Goal: Transaction & Acquisition: Purchase product/service

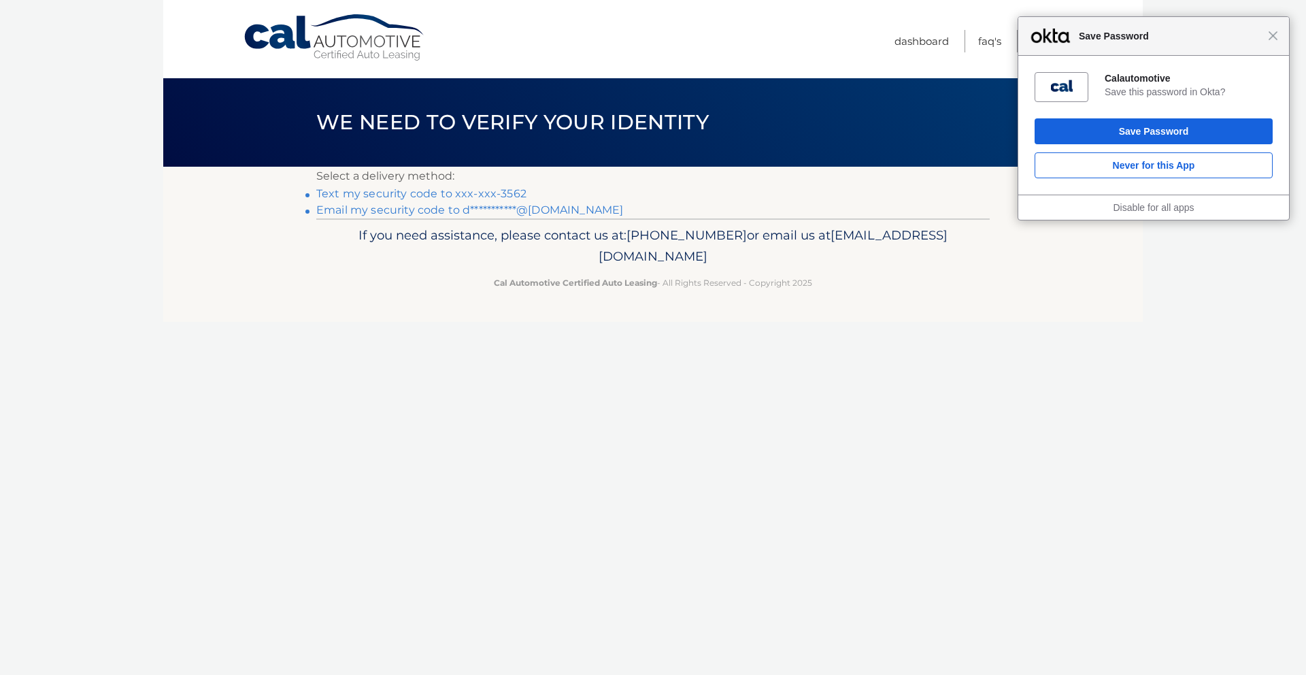
click at [507, 192] on link "Text my security code to xxx-xxx-3562" at bounding box center [421, 193] width 210 height 13
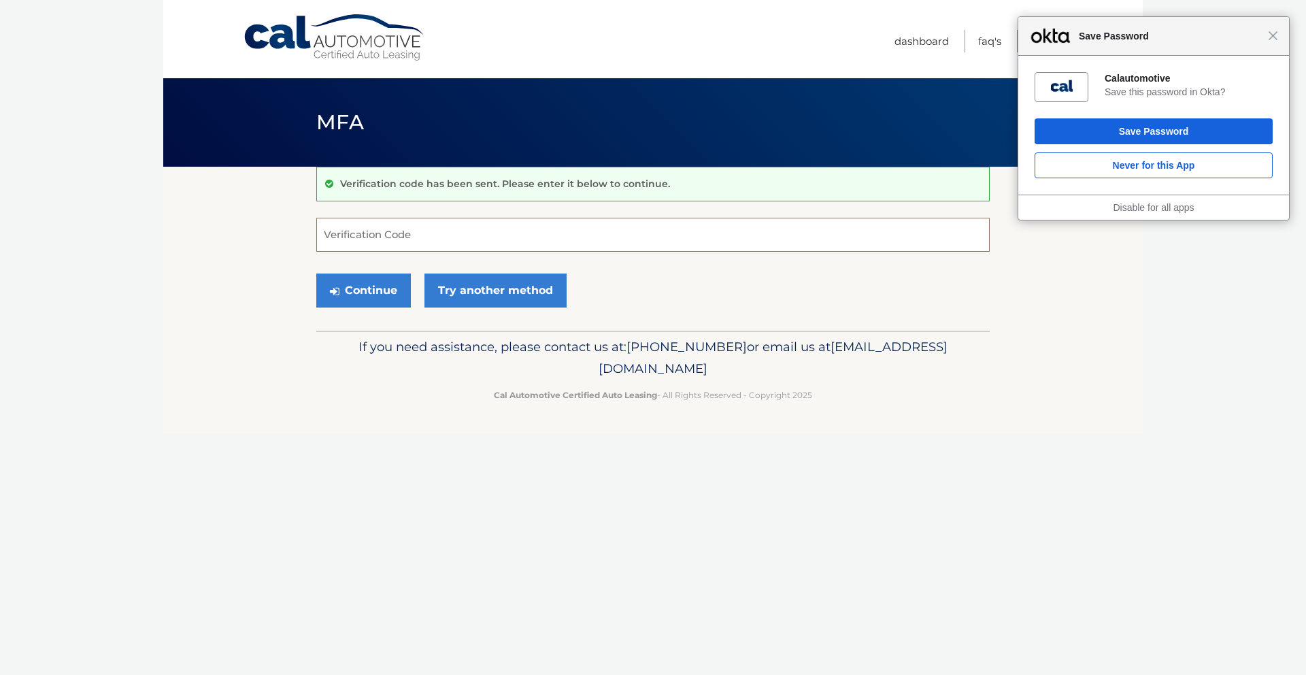
click at [503, 244] on input "Verification Code" at bounding box center [652, 235] width 673 height 34
type input "885952"
click at [316, 273] on button "Continue" at bounding box center [363, 290] width 95 height 34
click at [367, 304] on button "Continue" at bounding box center [363, 290] width 95 height 34
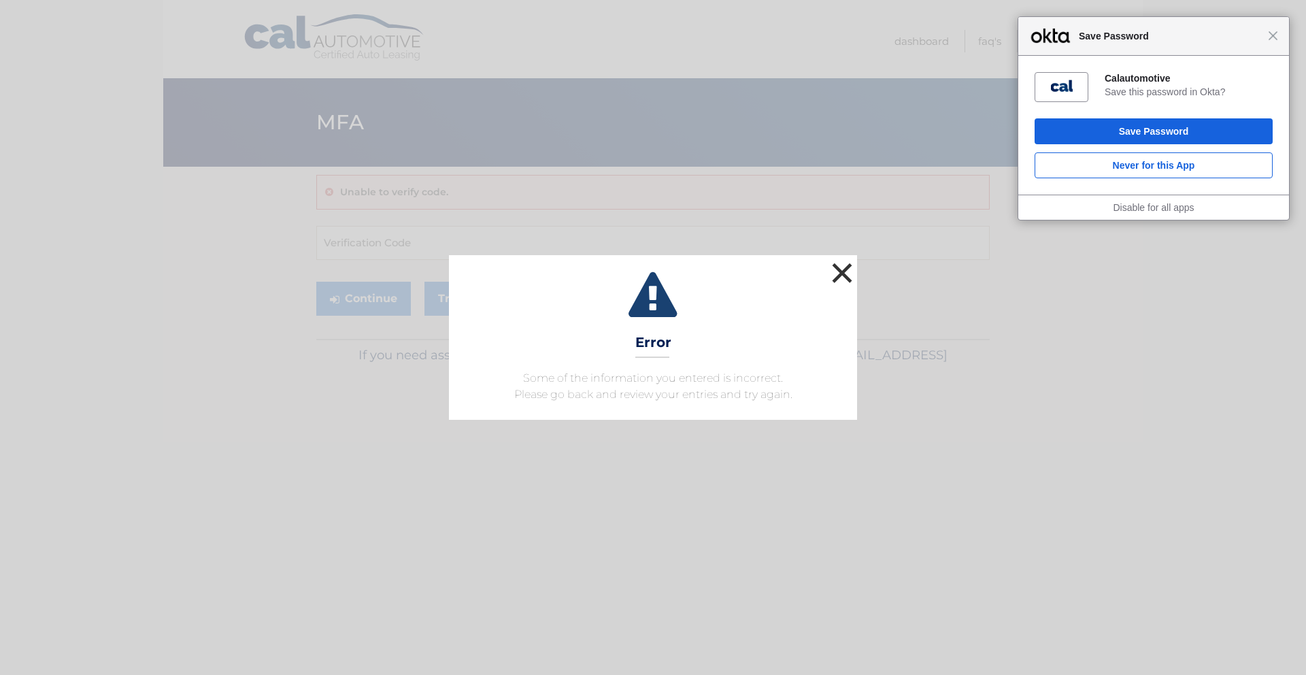
click at [850, 272] on button "×" at bounding box center [841, 272] width 27 height 27
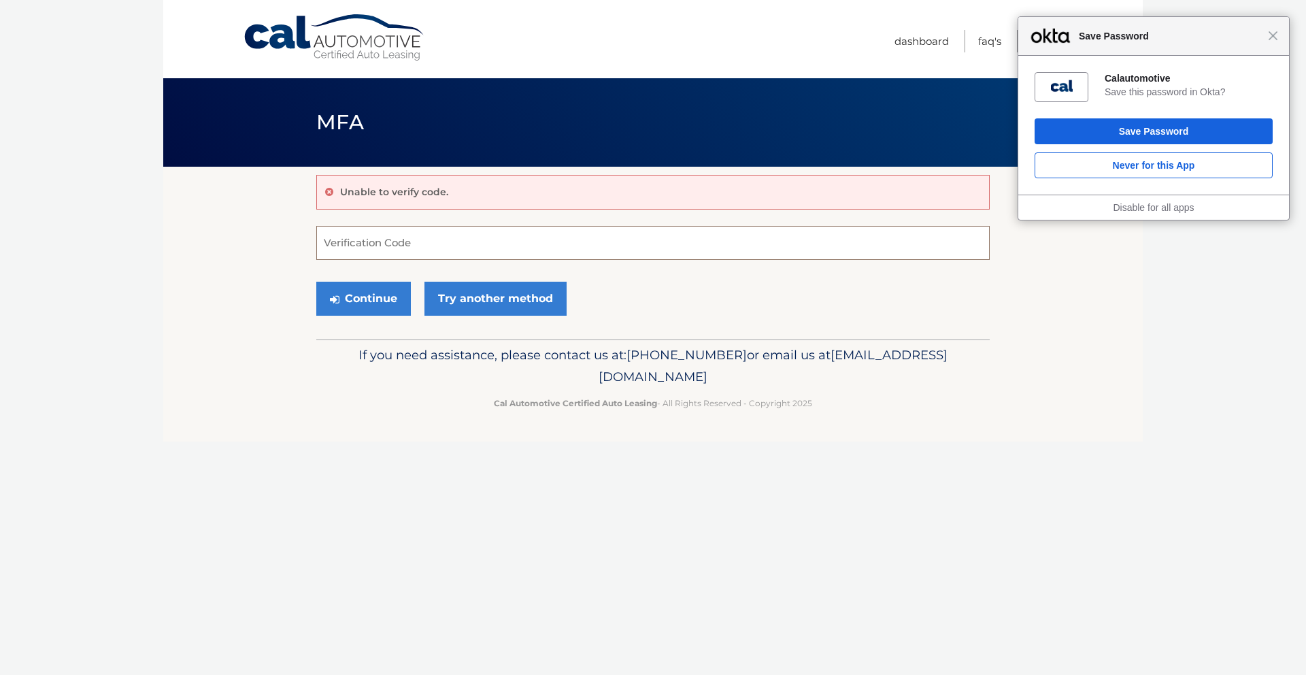
click at [480, 241] on input "Verification Code" at bounding box center [652, 243] width 673 height 34
type input "885952"
click at [382, 311] on button "Continue" at bounding box center [363, 299] width 95 height 34
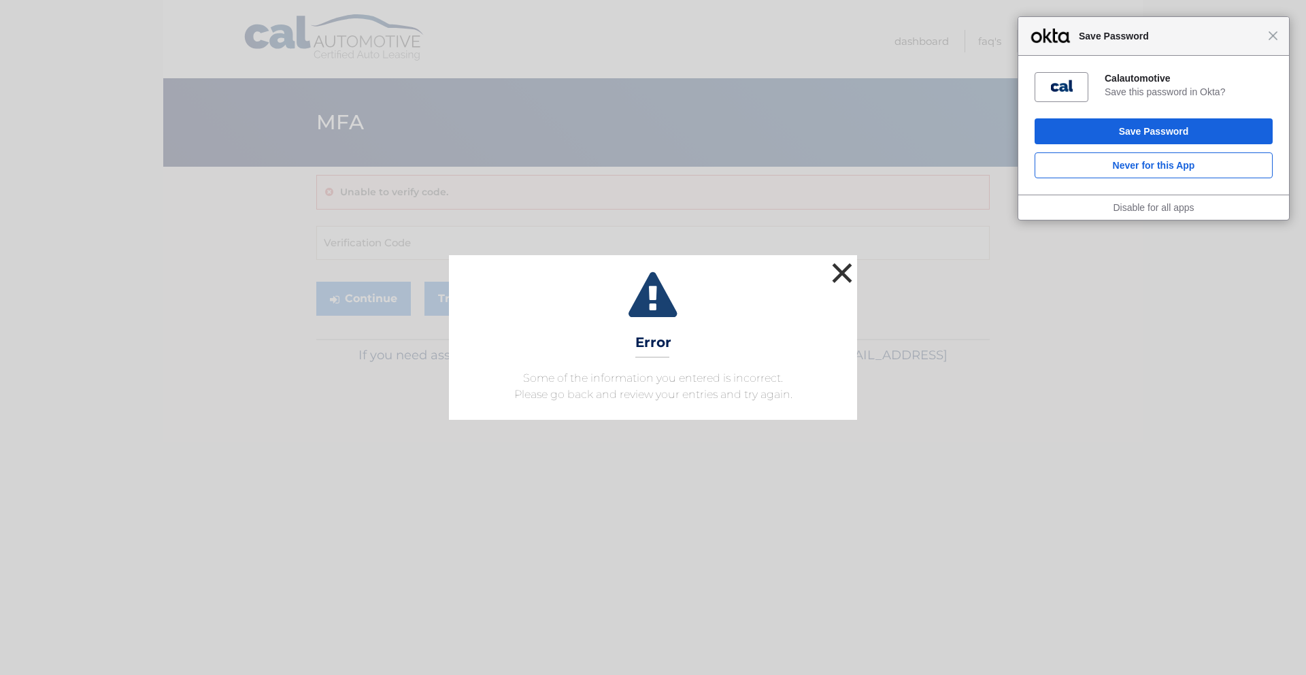
click at [841, 275] on button "×" at bounding box center [841, 272] width 27 height 27
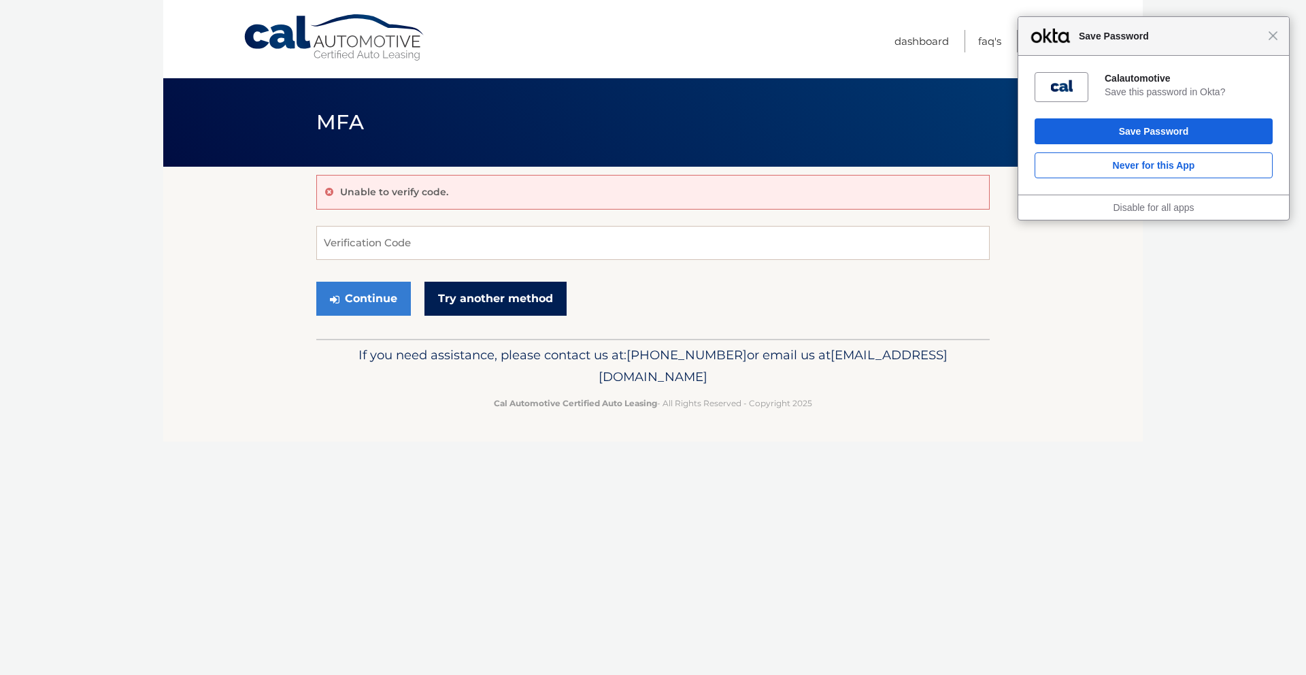
click at [470, 303] on link "Try another method" at bounding box center [495, 299] width 142 height 34
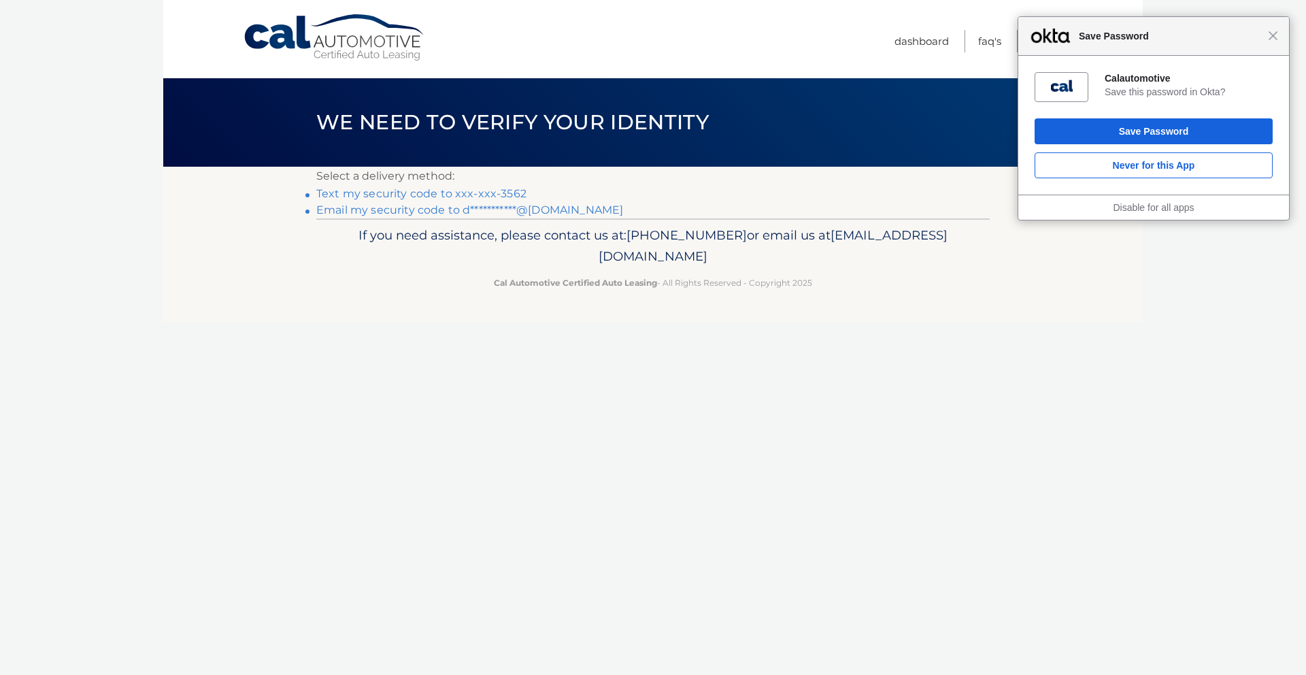
click at [490, 189] on link "Text my security code to xxx-xxx-3562" at bounding box center [421, 193] width 210 height 13
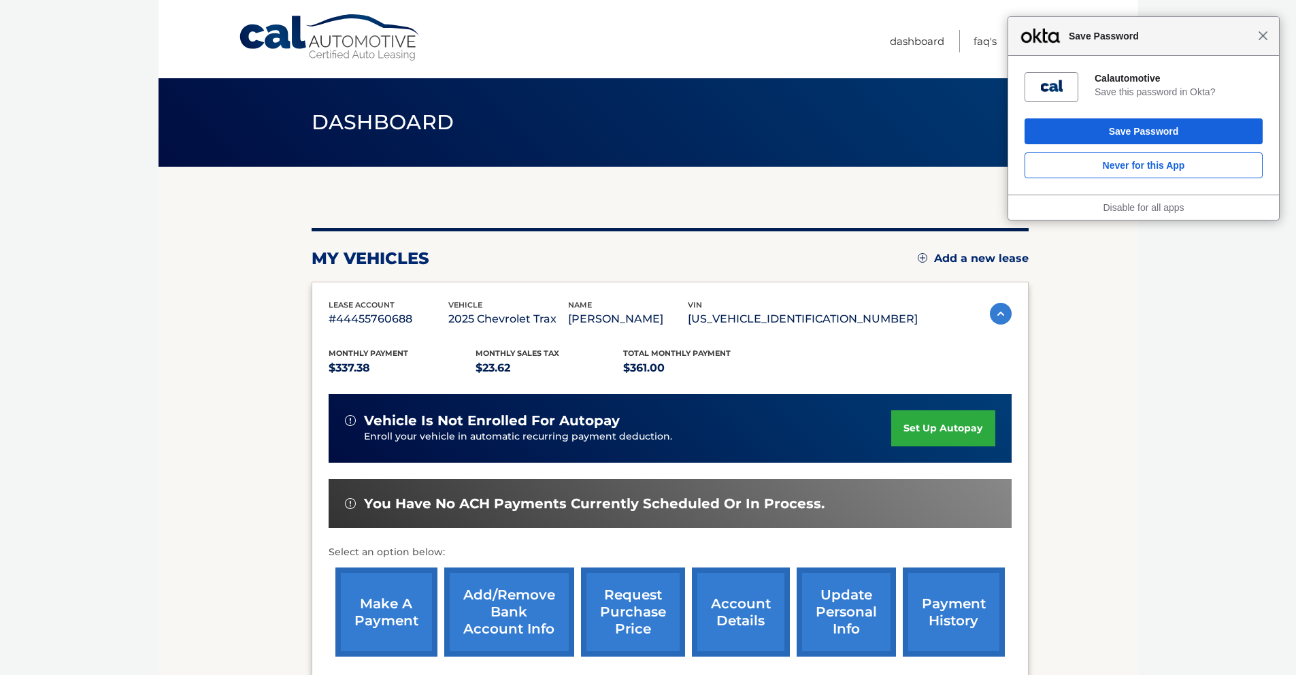
click at [1262, 36] on span "Close" at bounding box center [1262, 36] width 10 height 10
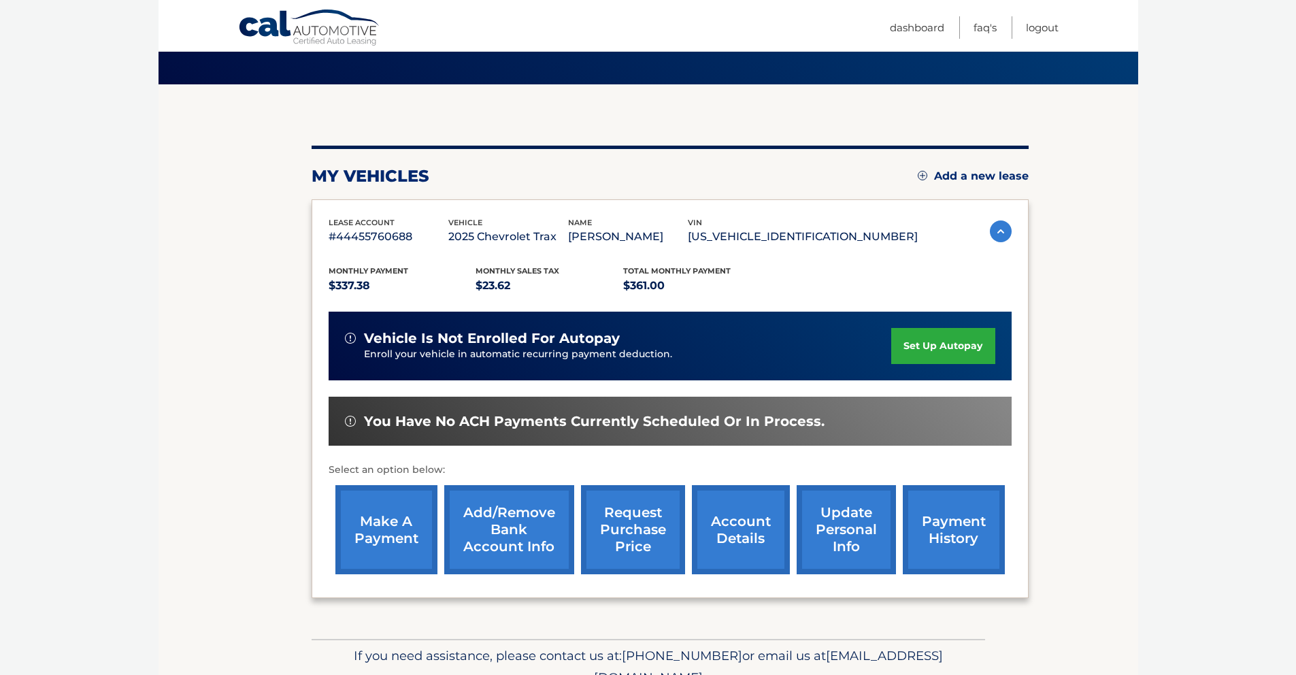
scroll to position [150, 0]
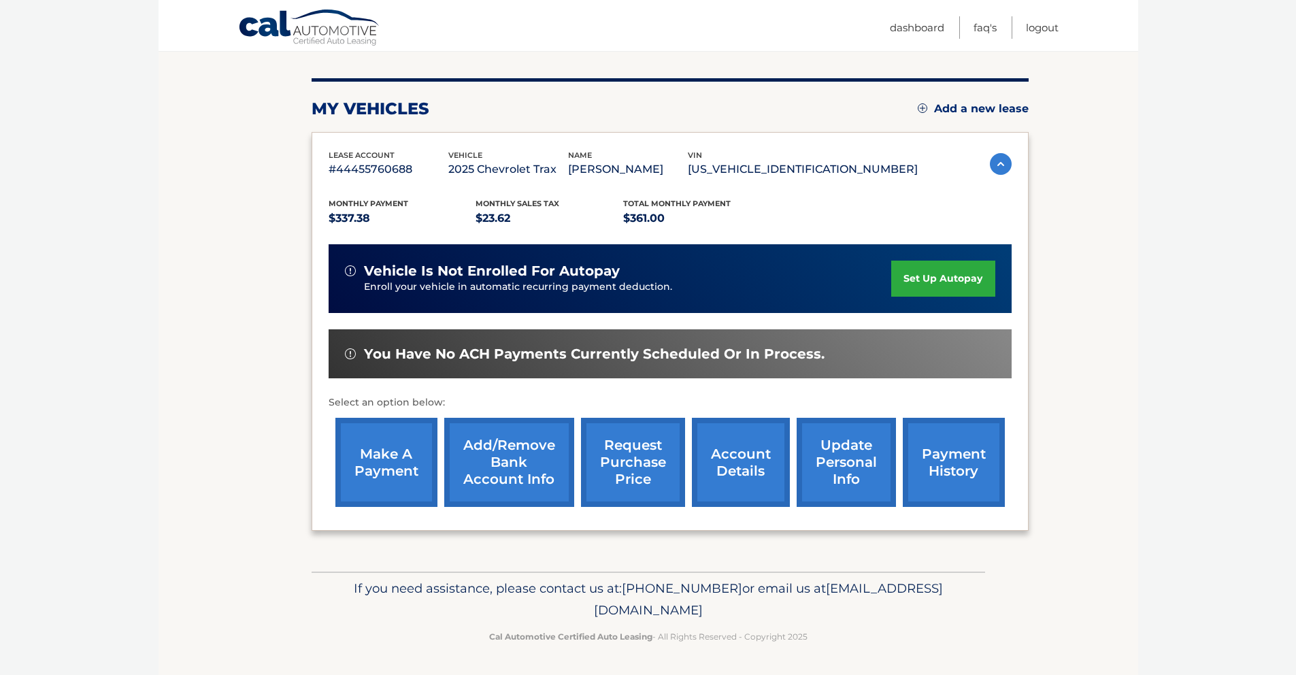
click at [382, 473] on link "make a payment" at bounding box center [386, 462] width 102 height 89
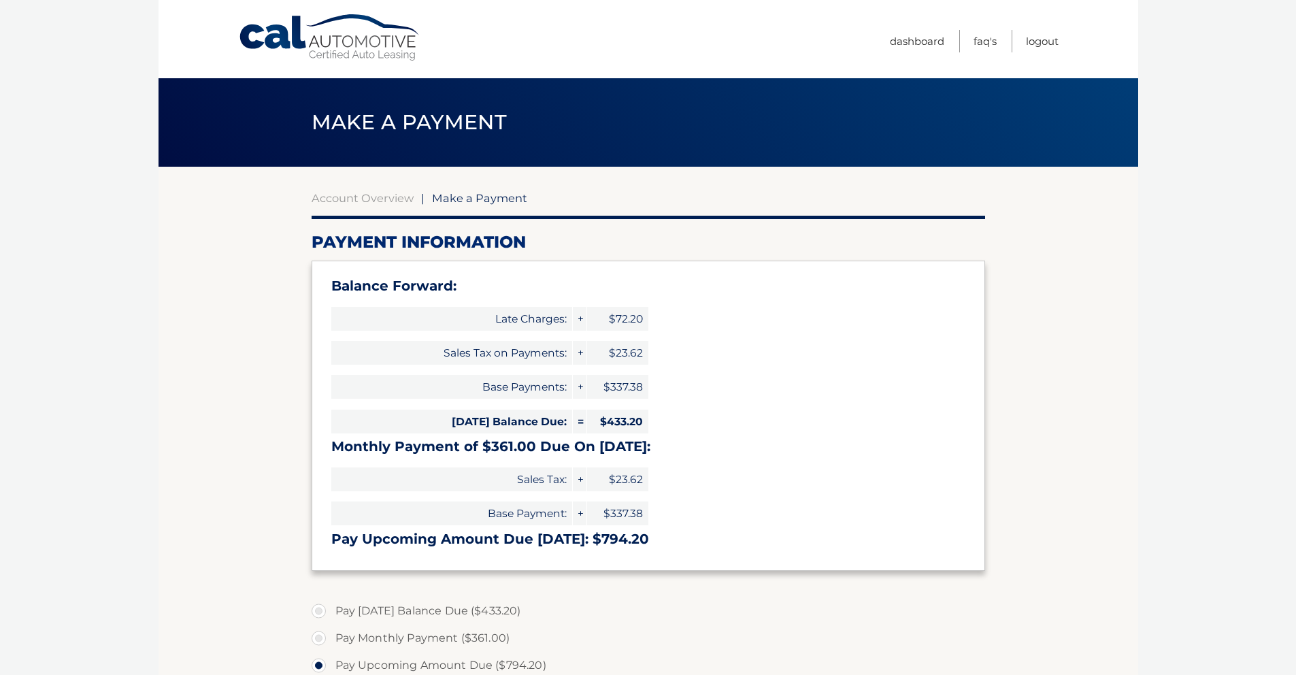
select select "YTU2NmNhMWUtZjY1My00OTkxLWFiZjQtOWFlYzU4YjFjNDc4"
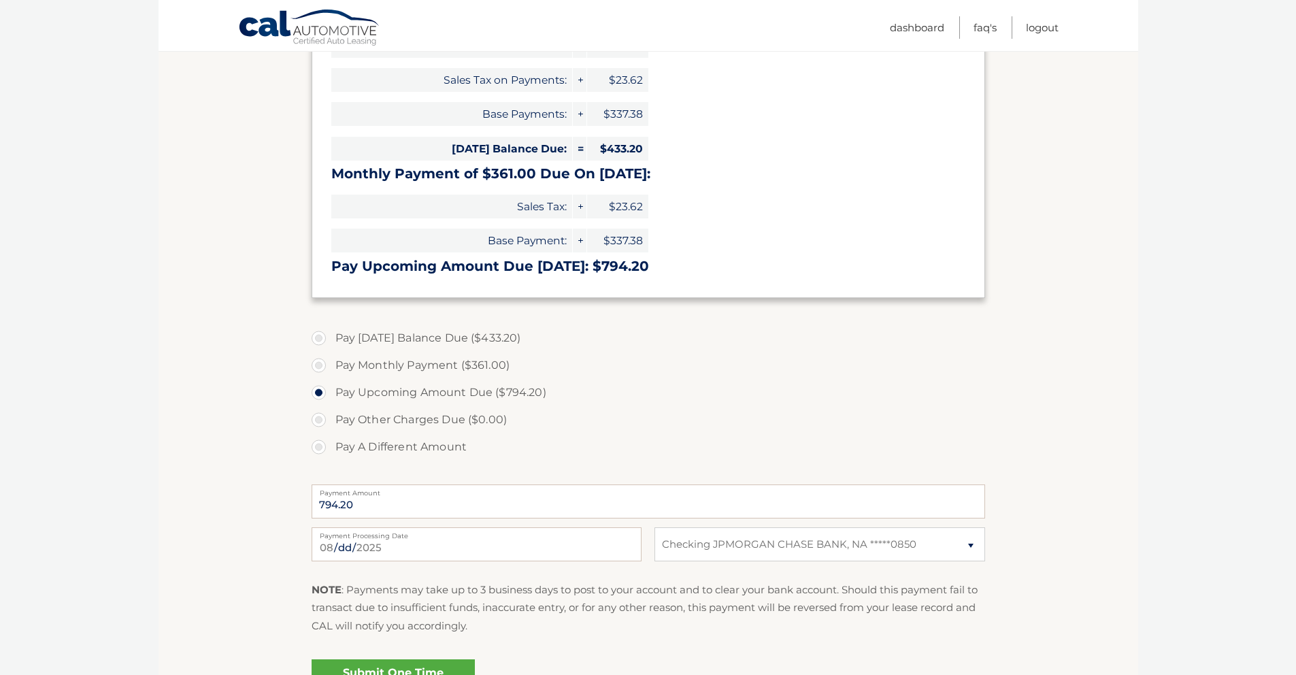
scroll to position [424, 0]
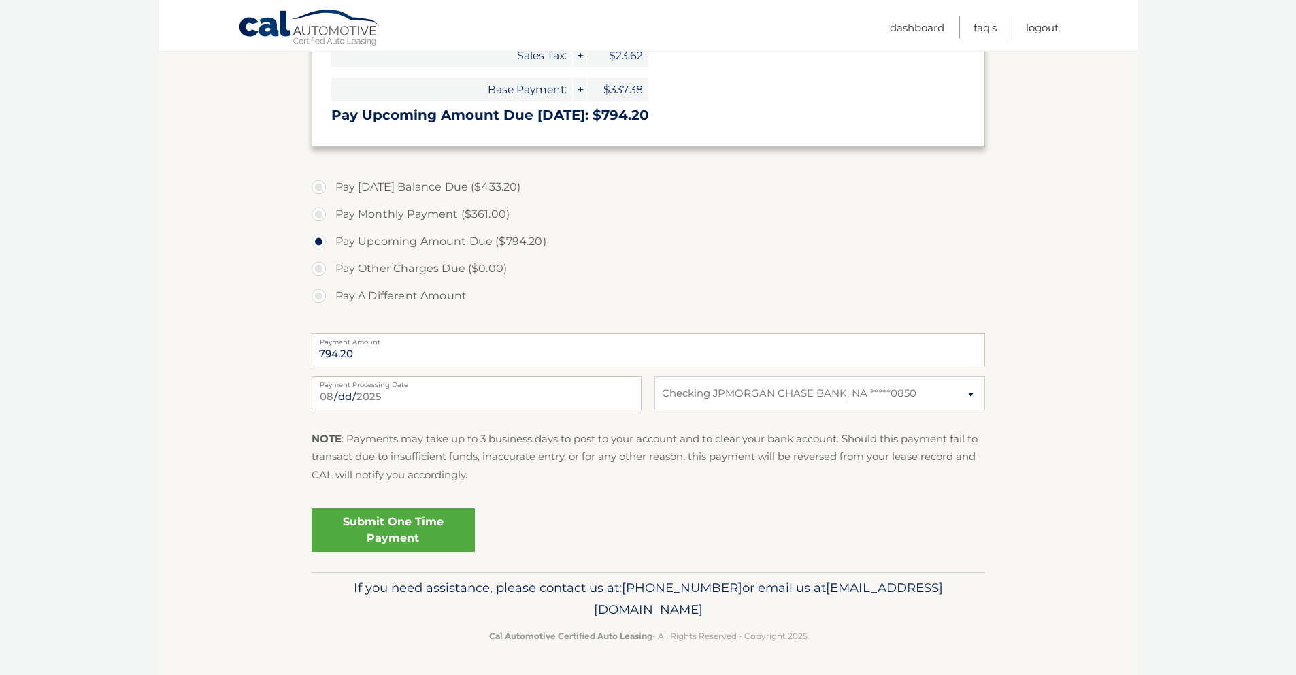
click at [324, 219] on label "Pay Monthly Payment ($361.00)" at bounding box center [647, 214] width 673 height 27
click at [324, 219] on input "Pay Monthly Payment ($361.00)" at bounding box center [324, 212] width 14 height 22
radio input "true"
type input "361.00"
click at [411, 547] on link "Submit One Time Payment" at bounding box center [392, 530] width 163 height 44
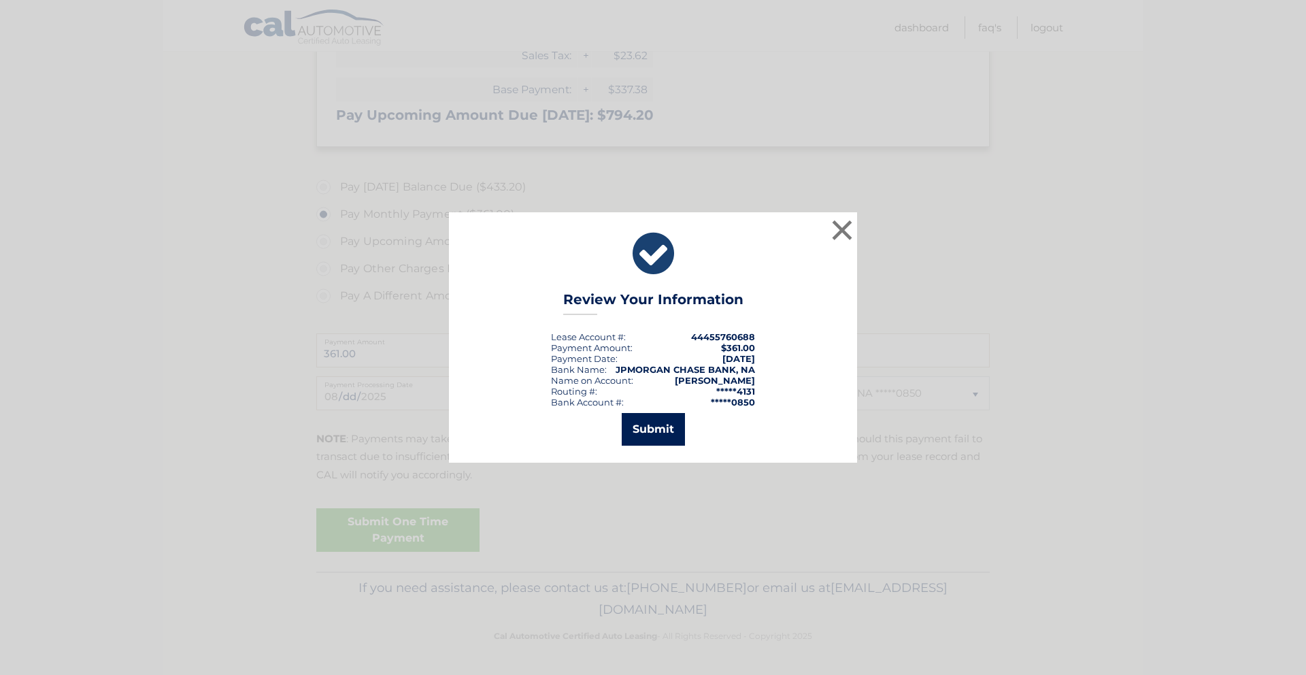
click at [655, 437] on button "Submit" at bounding box center [653, 429] width 63 height 33
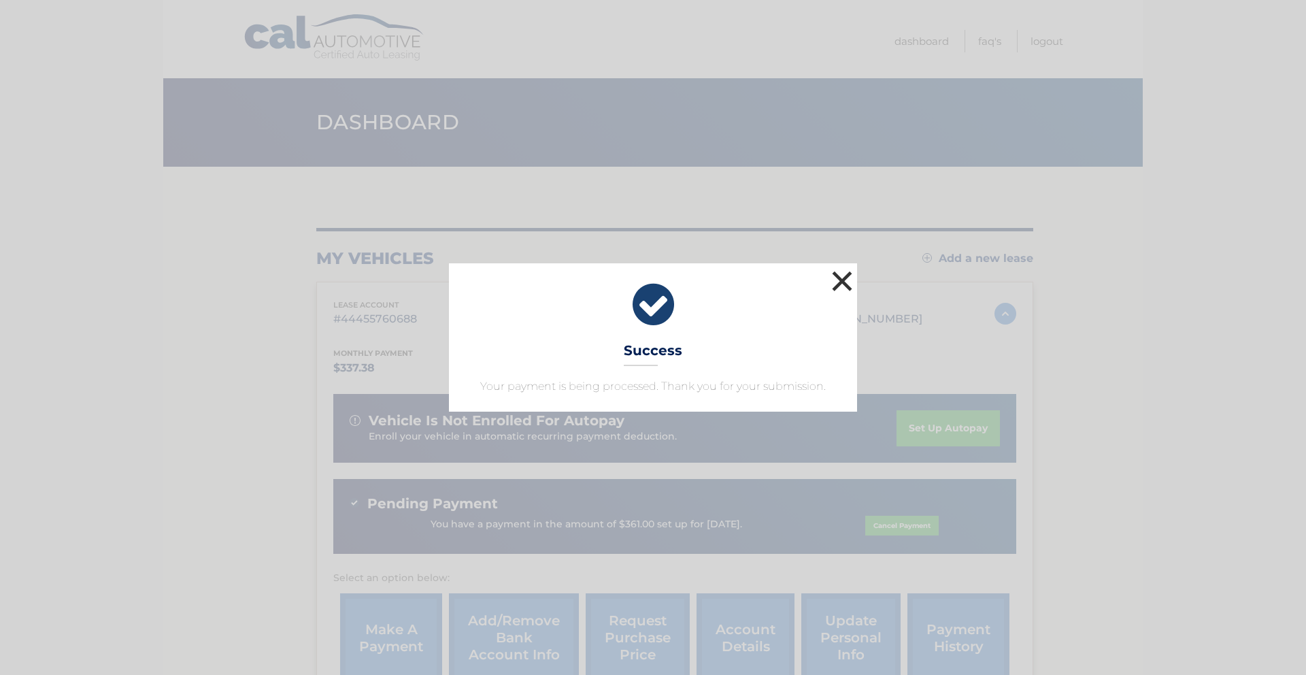
drag, startPoint x: 849, startPoint y: 272, endPoint x: 841, endPoint y: 281, distance: 12.0
click at [849, 272] on button "×" at bounding box center [841, 280] width 27 height 27
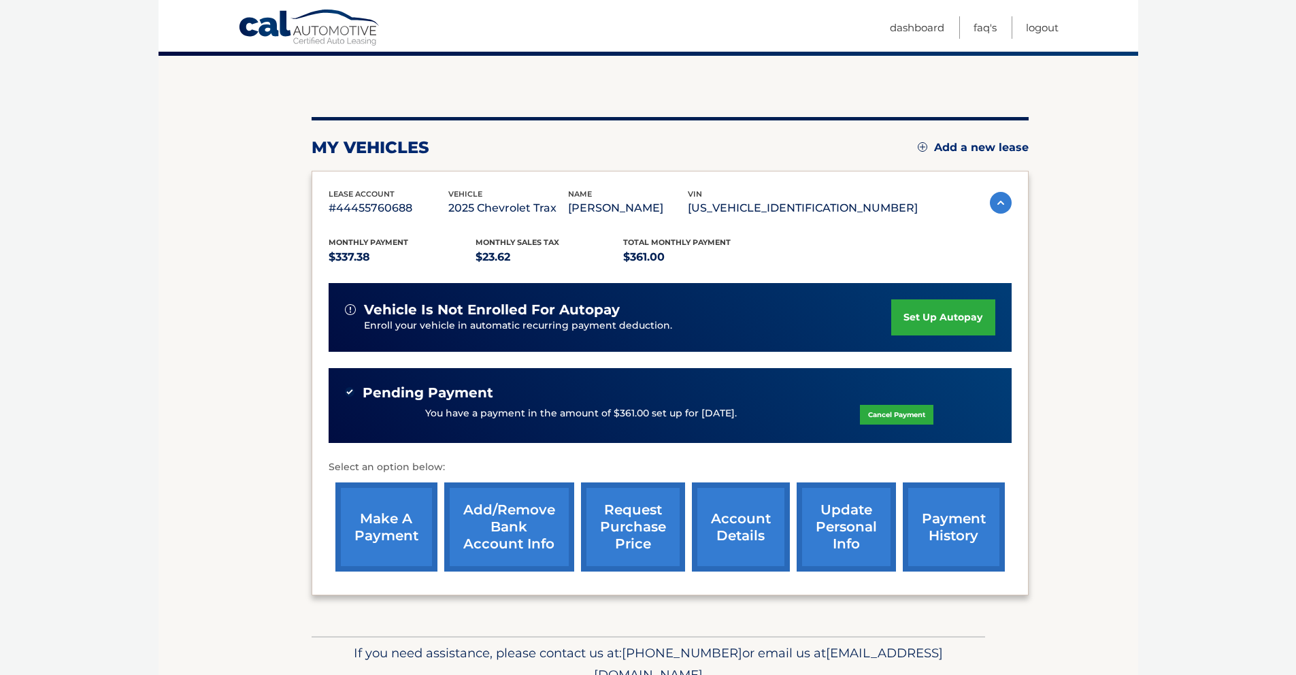
scroll to position [175, 0]
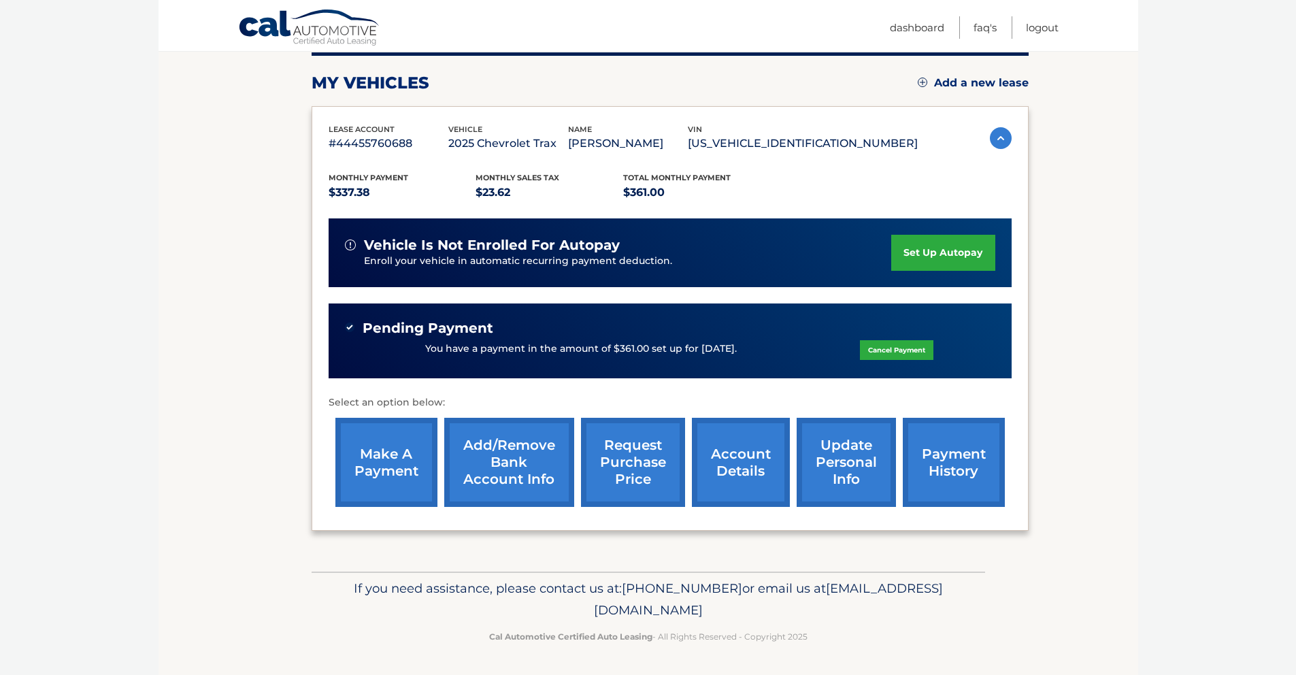
click at [966, 456] on link "payment history" at bounding box center [953, 462] width 102 height 89
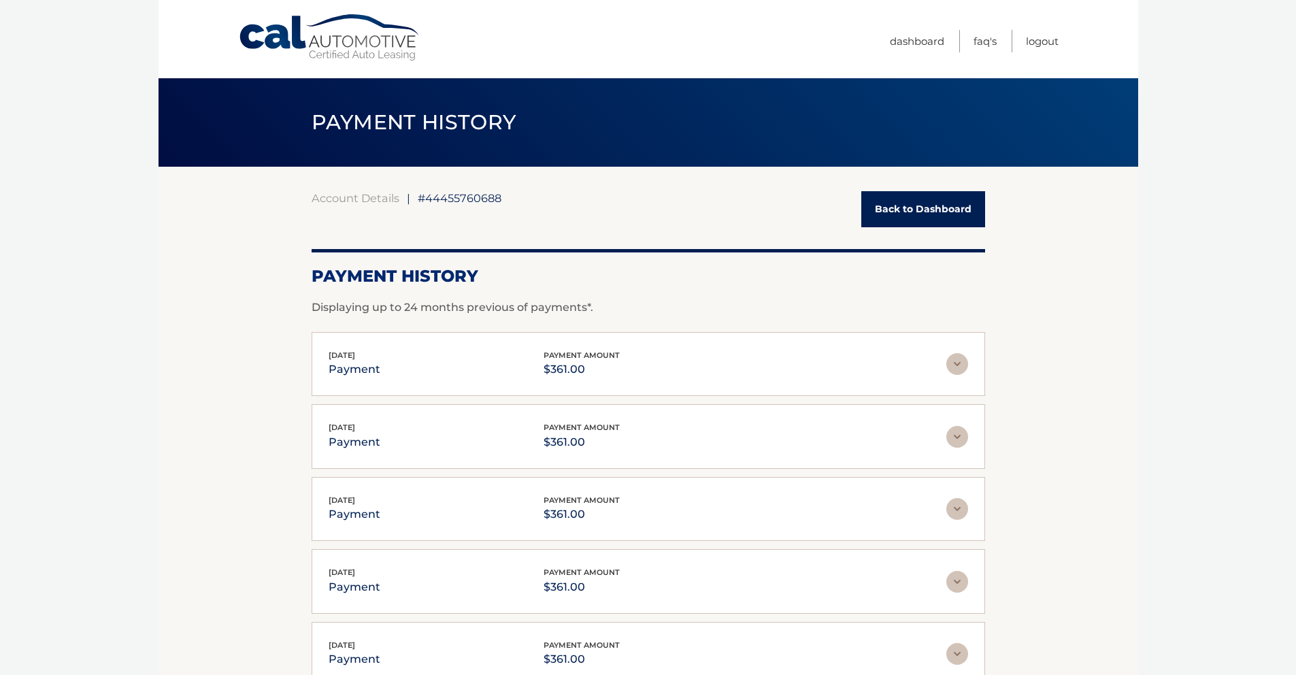
click at [890, 208] on link "Back to Dashboard" at bounding box center [923, 209] width 124 height 36
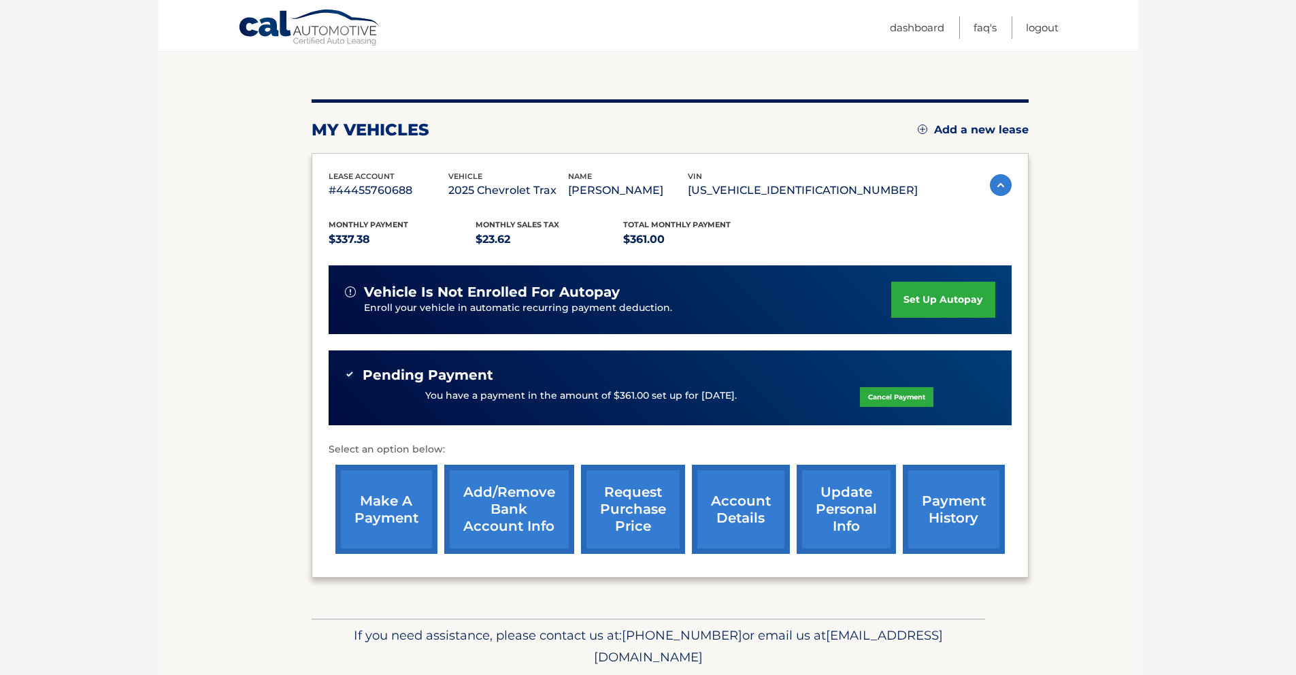
scroll to position [175, 0]
